Goal: Information Seeking & Learning: Compare options

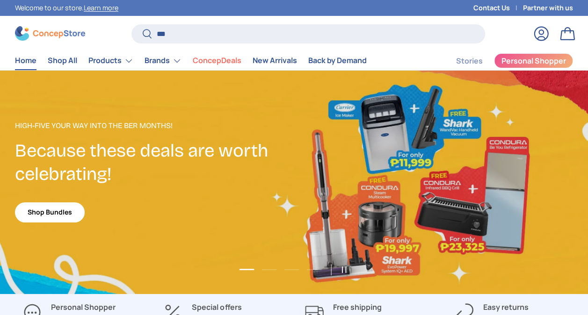
type input "***"
click at [131, 23] on button "Search" at bounding box center [141, 34] width 21 height 22
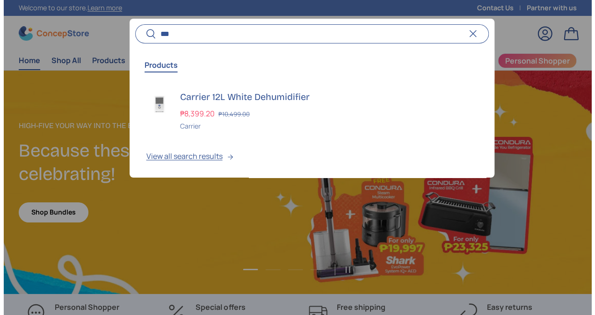
scroll to position [2378, 3728]
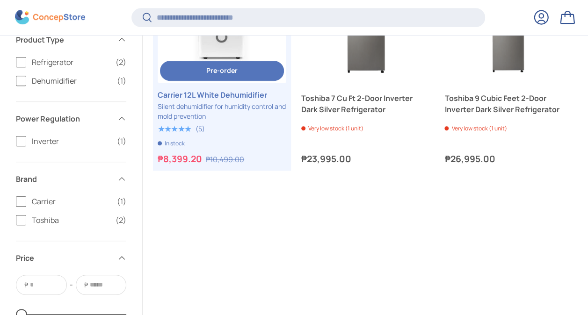
click at [212, 58] on link "Carrier 12L White Dehumidifier" at bounding box center [222, 19] width 129 height 129
click at [262, 43] on link "Carrier 12L White Dehumidifier" at bounding box center [222, 19] width 129 height 129
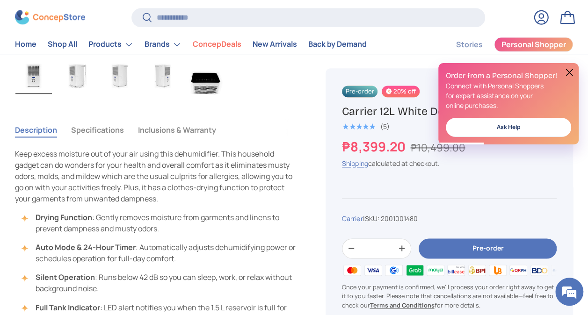
scroll to position [514, 0]
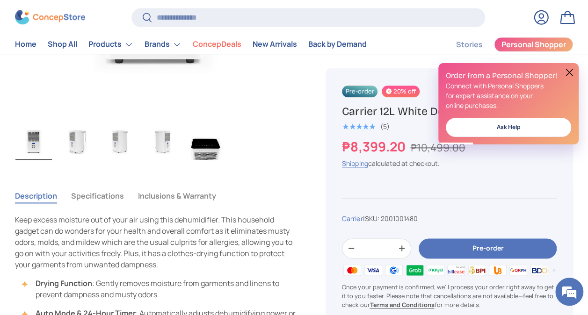
click at [94, 196] on button "Specifications" at bounding box center [97, 196] width 53 height 22
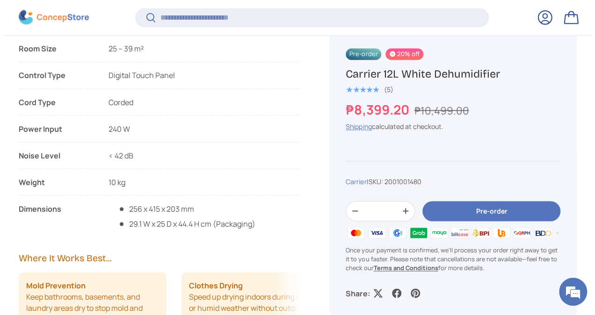
scroll to position [840, 0]
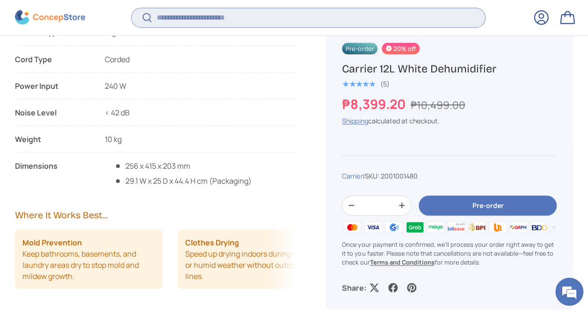
click at [252, 19] on input "Search" at bounding box center [307, 17] width 353 height 19
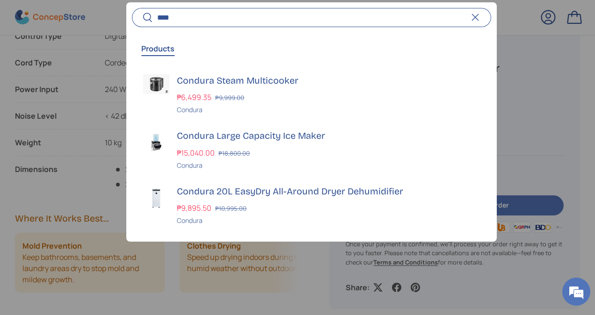
type input "****"
click at [259, 202] on div "Condura 20L EasyDry All-Around Dryer Dehumidifier ₱9,895.50 ₱10,995.00 Unit pri…" at bounding box center [328, 205] width 302 height 41
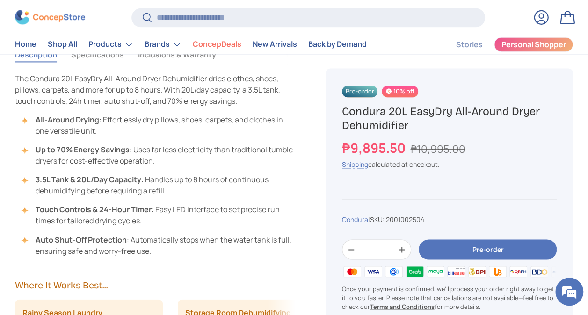
scroll to position [561, 0]
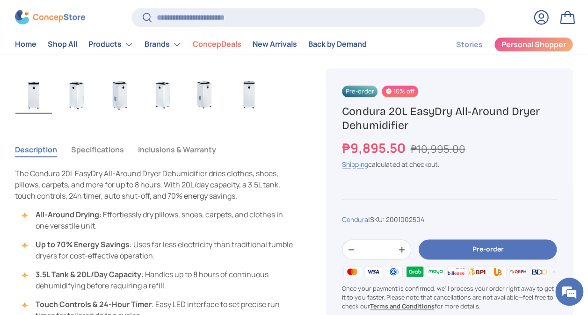
click at [100, 149] on button "Specifications" at bounding box center [97, 150] width 53 height 22
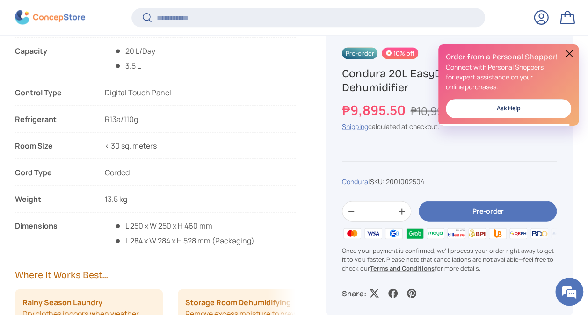
scroll to position [886, 0]
